Goal: Find specific page/section: Find specific page/section

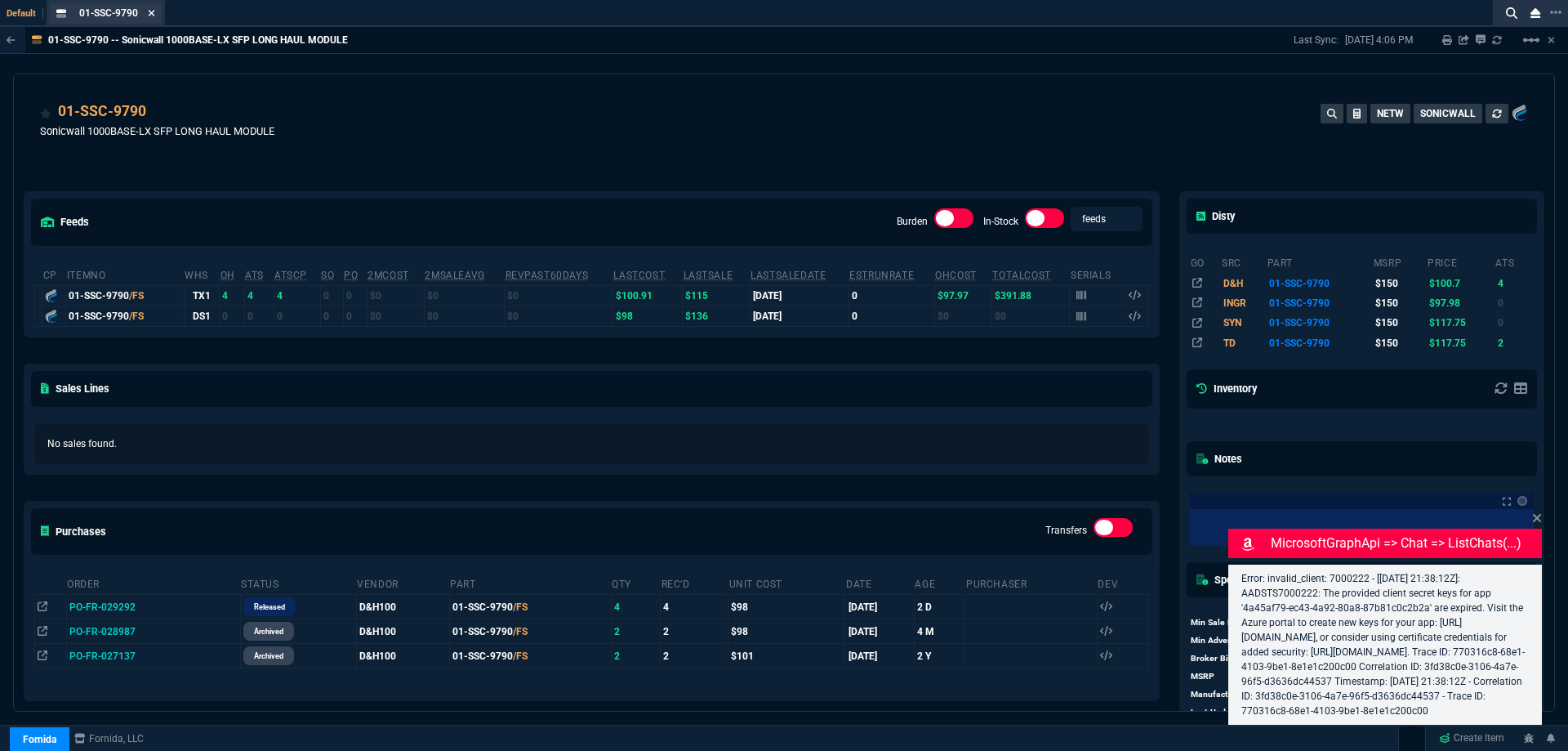
click at [153, 16] on icon at bounding box center [151, 13] width 7 height 9
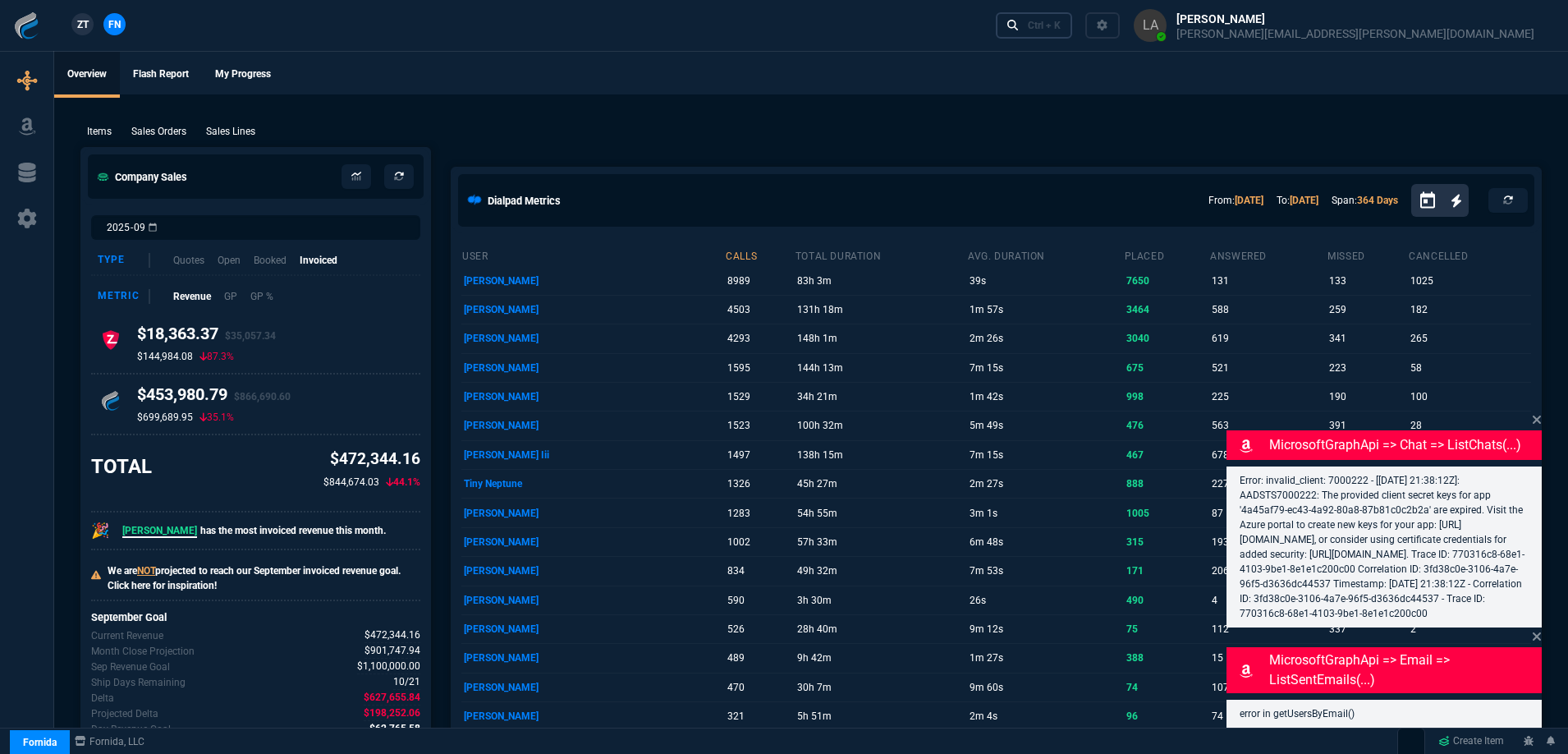
click at [1060, 27] on div "Ctrl + K" at bounding box center [1044, 25] width 33 height 13
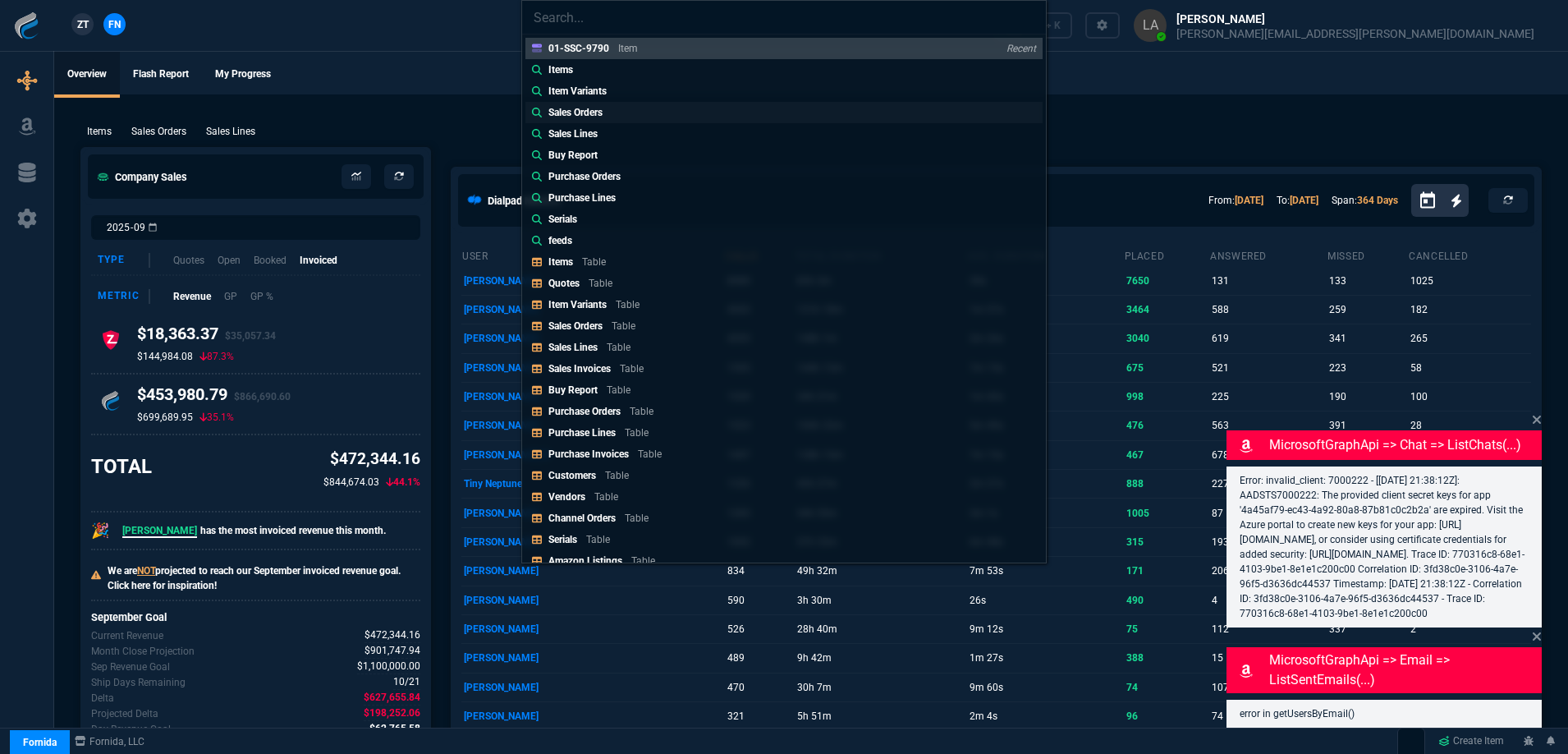
click at [650, 119] on link "Sales Orders" at bounding box center [784, 112] width 517 height 22
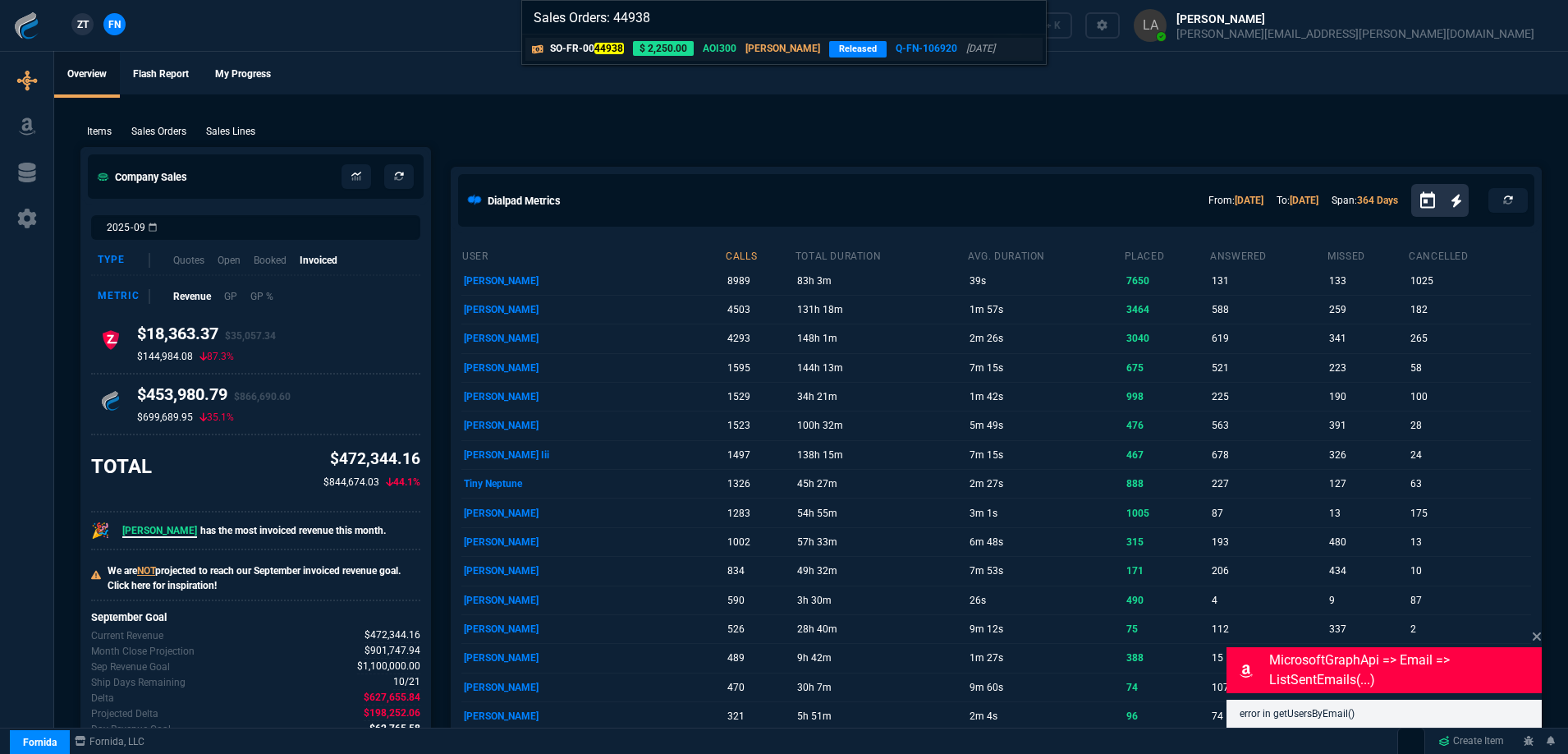
type input "Sales Orders: 44938"
click at [608, 55] on p "SO-FR-00 44938" at bounding box center [587, 49] width 74 height 15
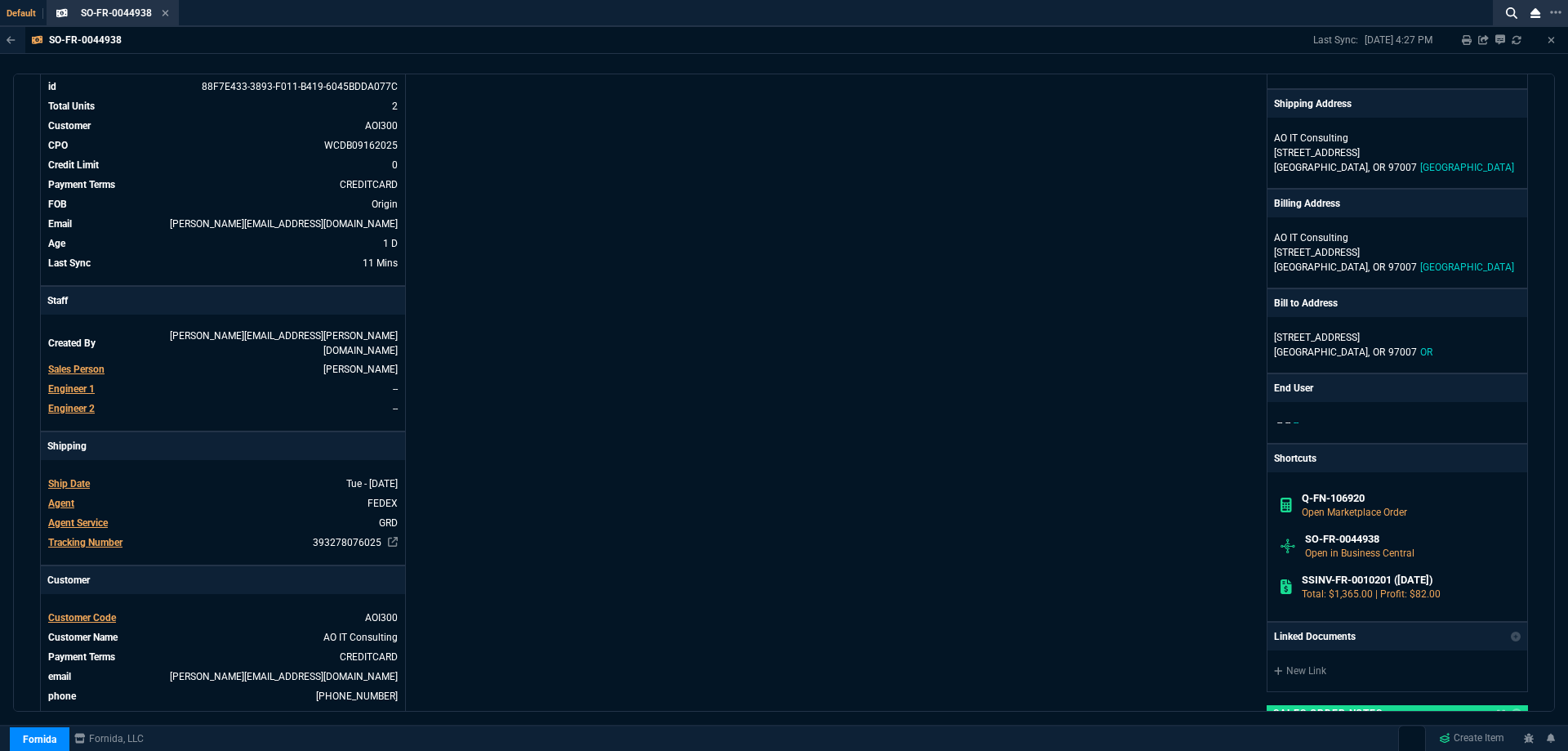
scroll to position [81, 0]
